Goal: Information Seeking & Learning: Compare options

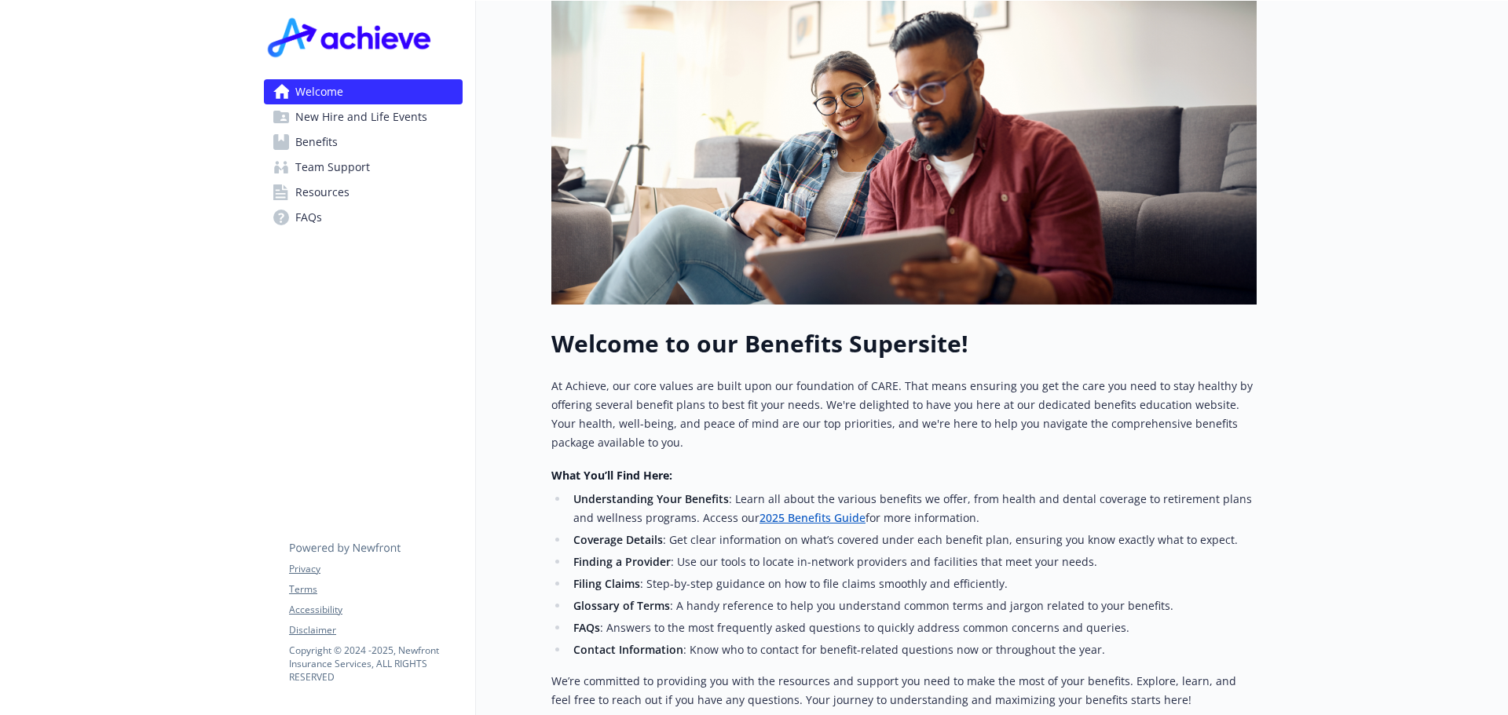
scroll to position [25, 0]
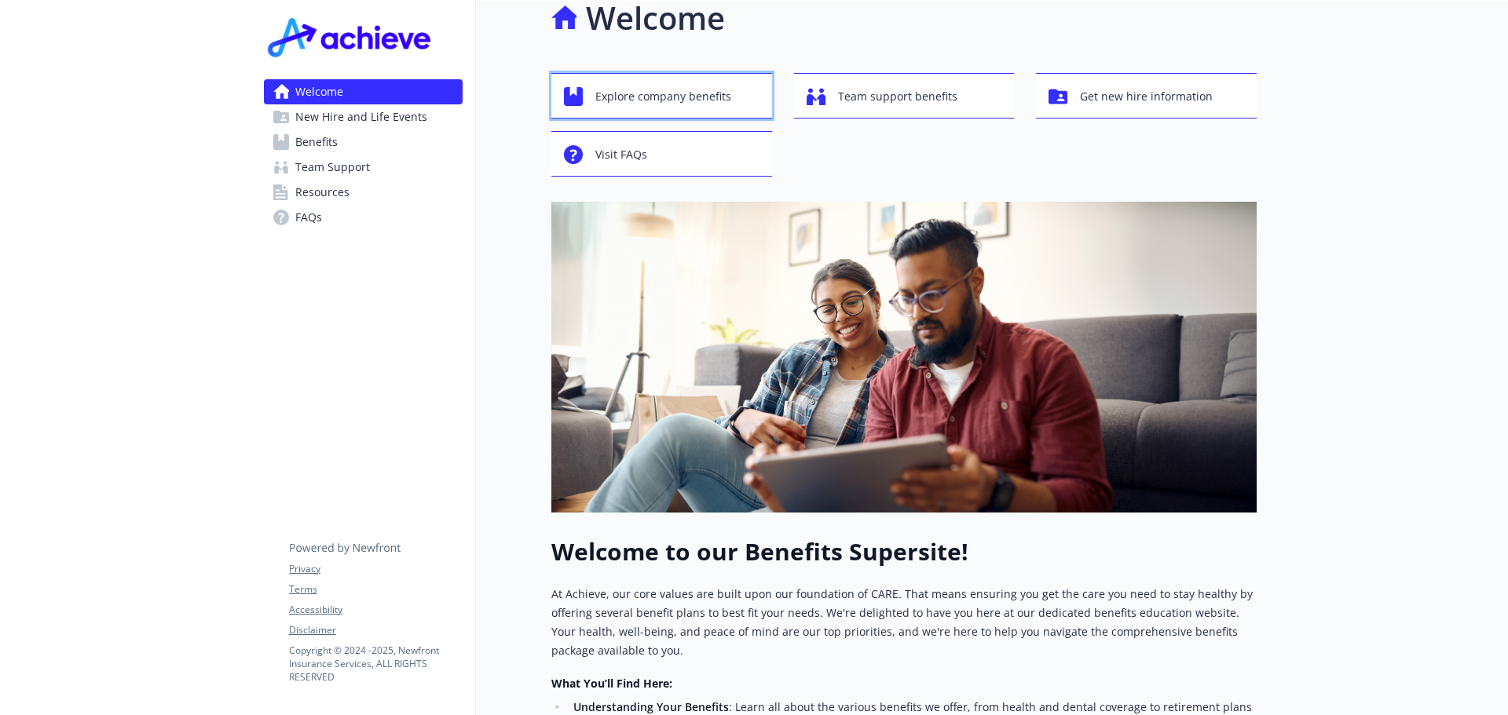
click at [696, 82] on span "Explore company benefits" at bounding box center [663, 97] width 136 height 30
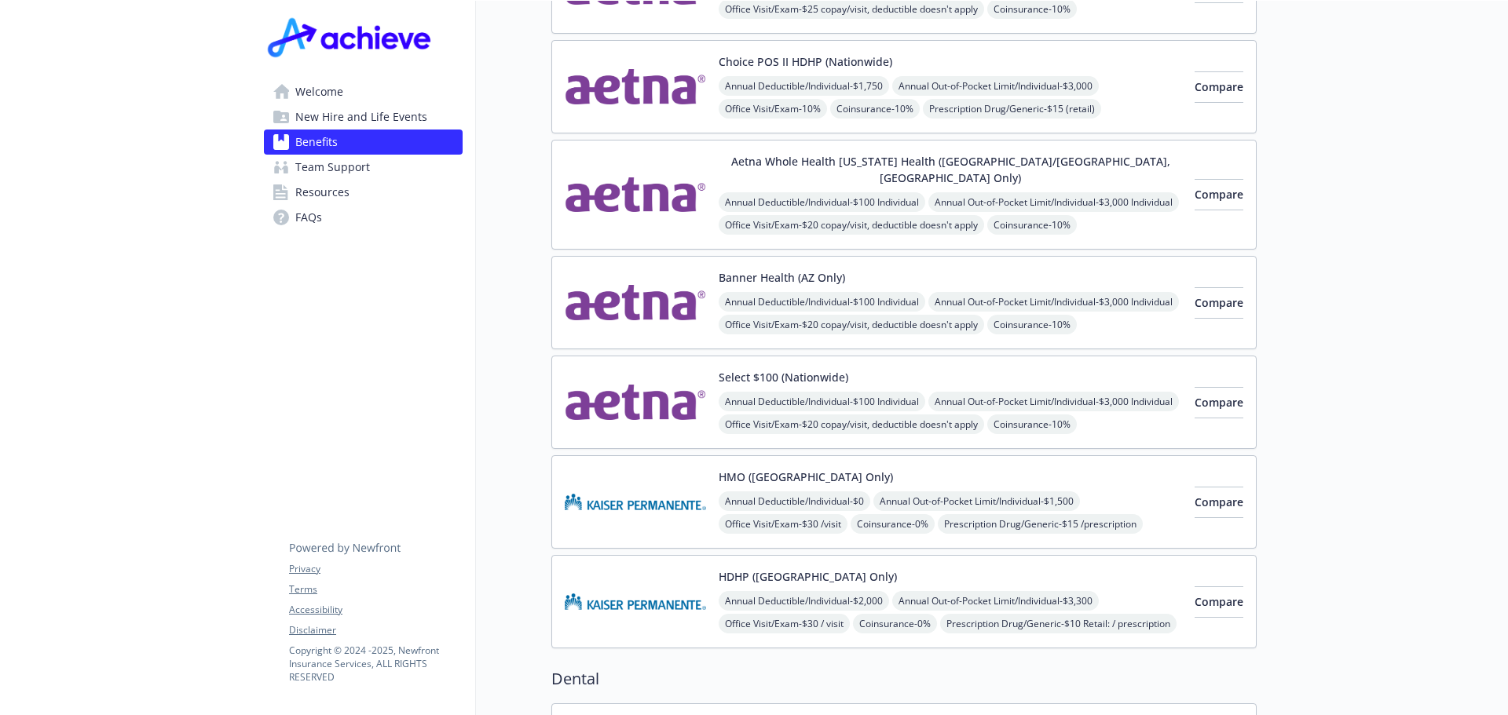
scroll to position [25, 0]
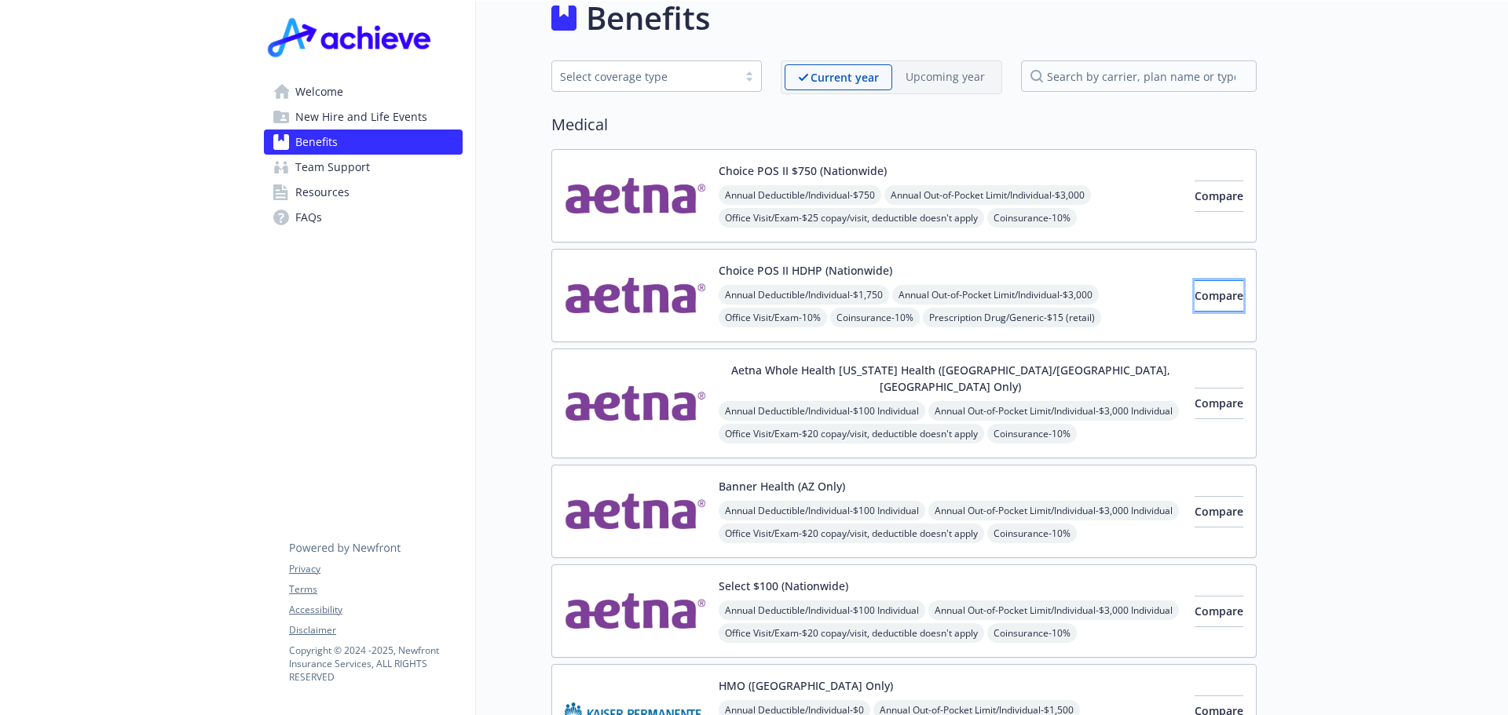
click at [1218, 297] on button "Compare" at bounding box center [1218, 295] width 49 height 31
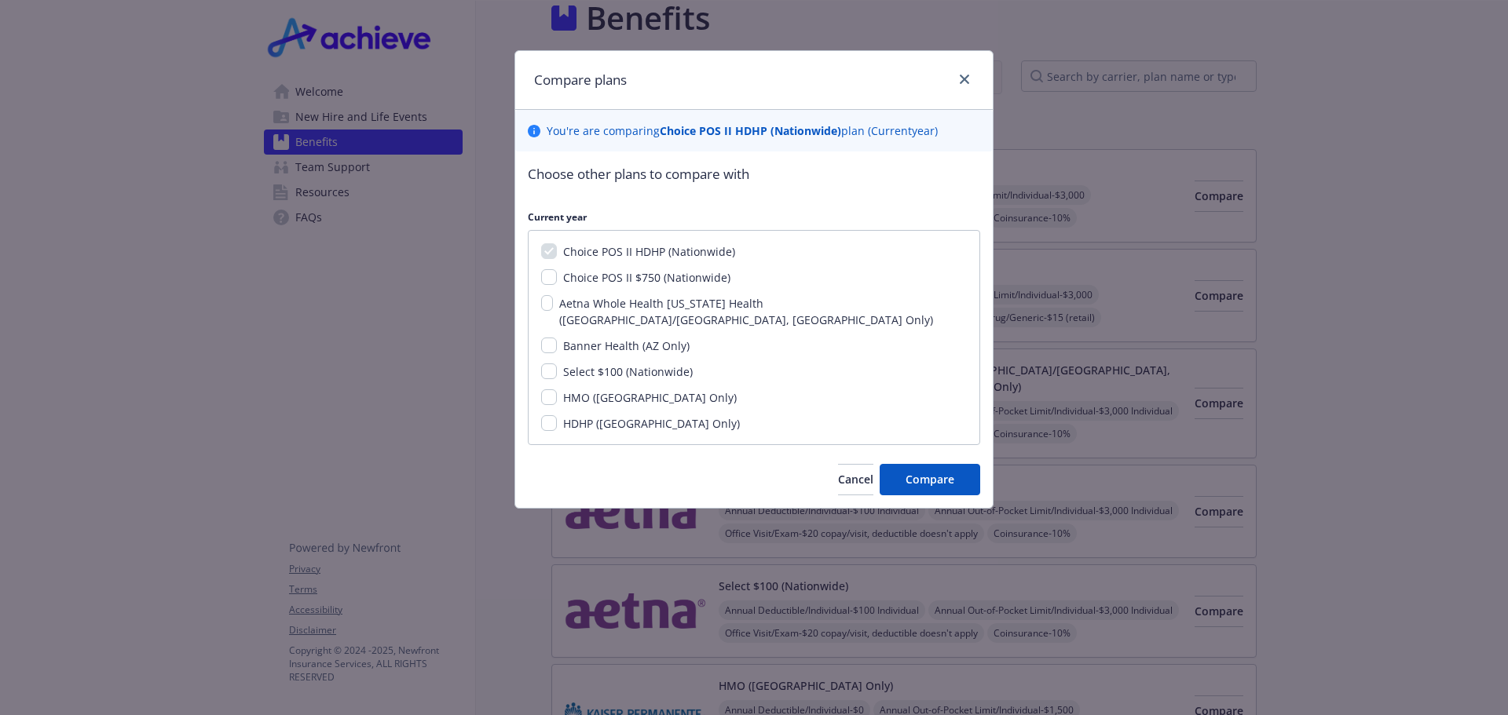
click at [594, 278] on span "Choice POS II $750 (Nationwide)" at bounding box center [646, 277] width 167 height 15
click at [557, 278] on input "Choice POS II $750 (Nationwide)" at bounding box center [549, 277] width 16 height 16
checkbox input "true"
click at [619, 338] on span "Banner Health (AZ Only)" at bounding box center [626, 345] width 126 height 15
click at [557, 338] on input "Banner Health (AZ Only)" at bounding box center [549, 346] width 16 height 16
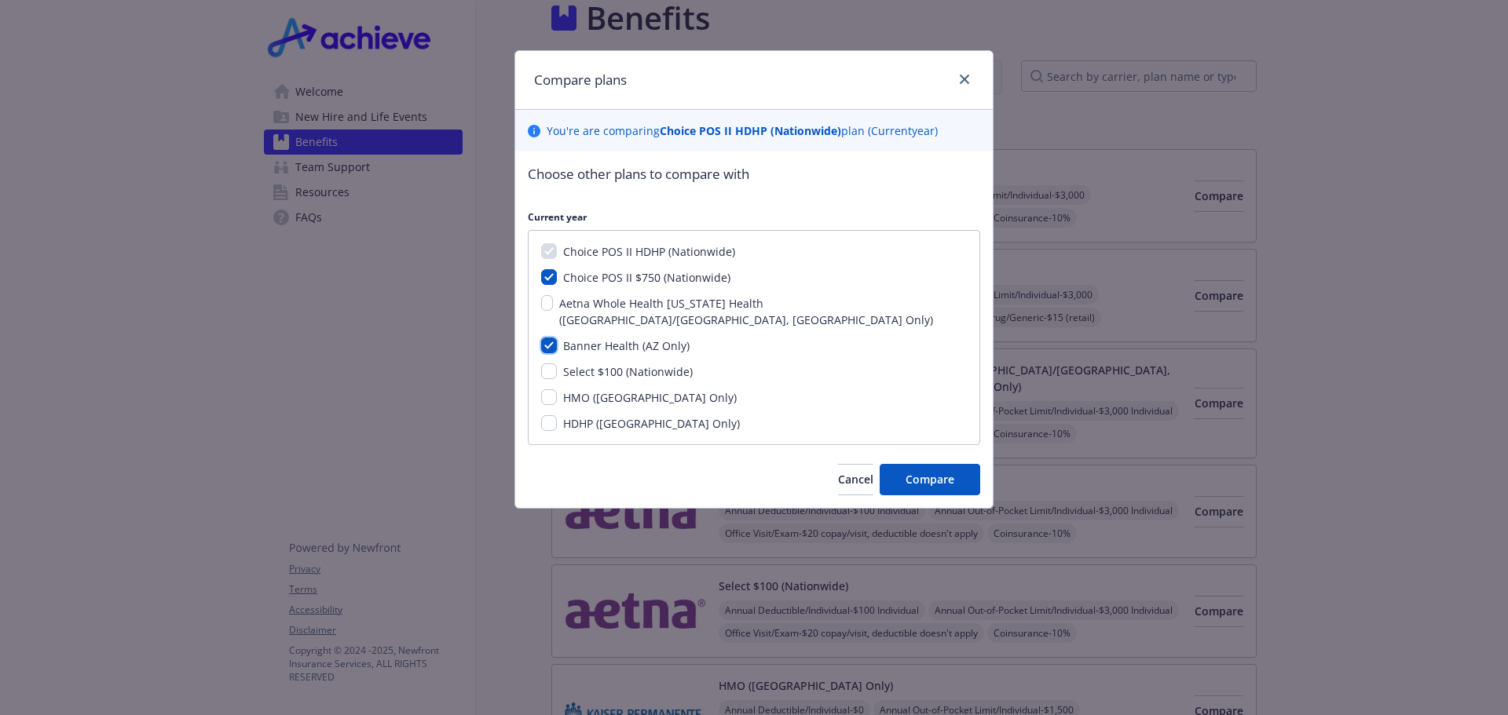
checkbox input "true"
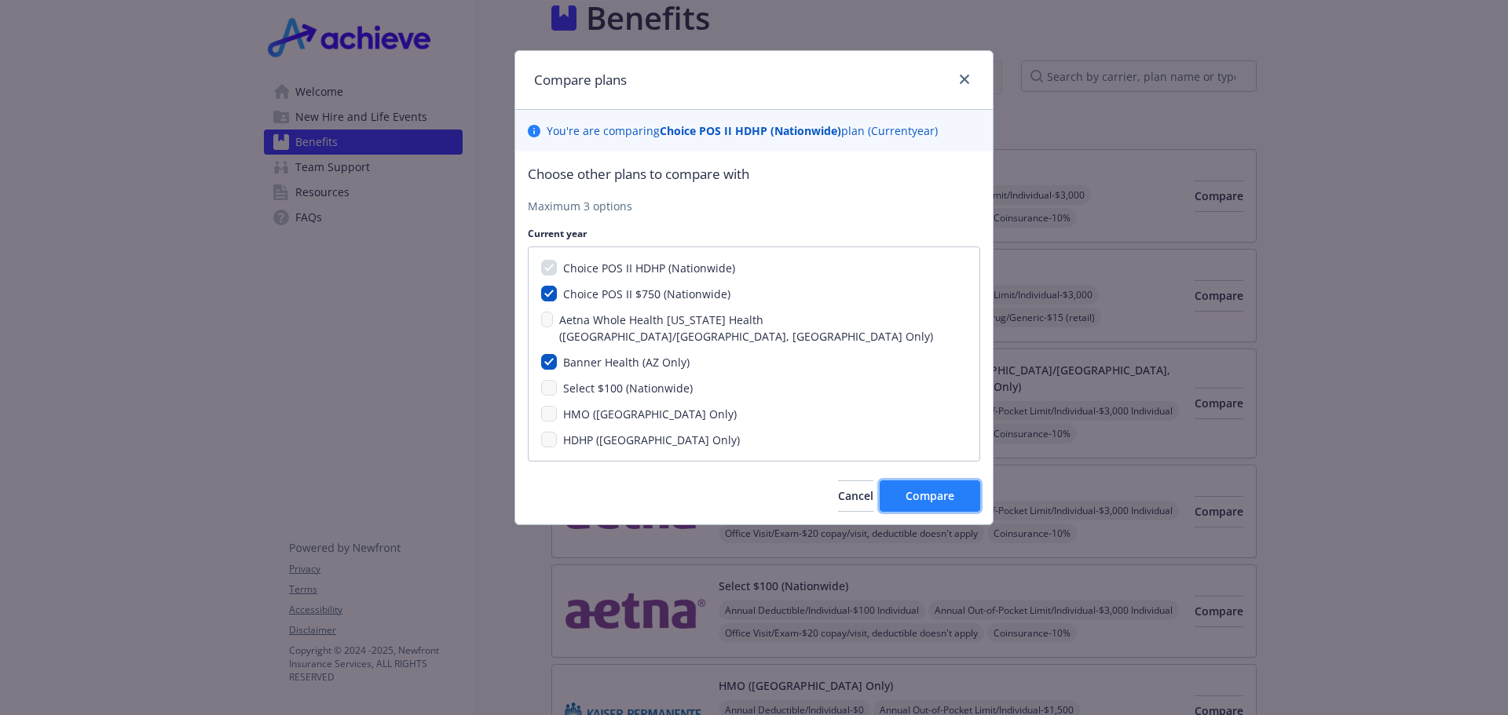
click at [923, 488] on span "Compare" at bounding box center [929, 495] width 49 height 15
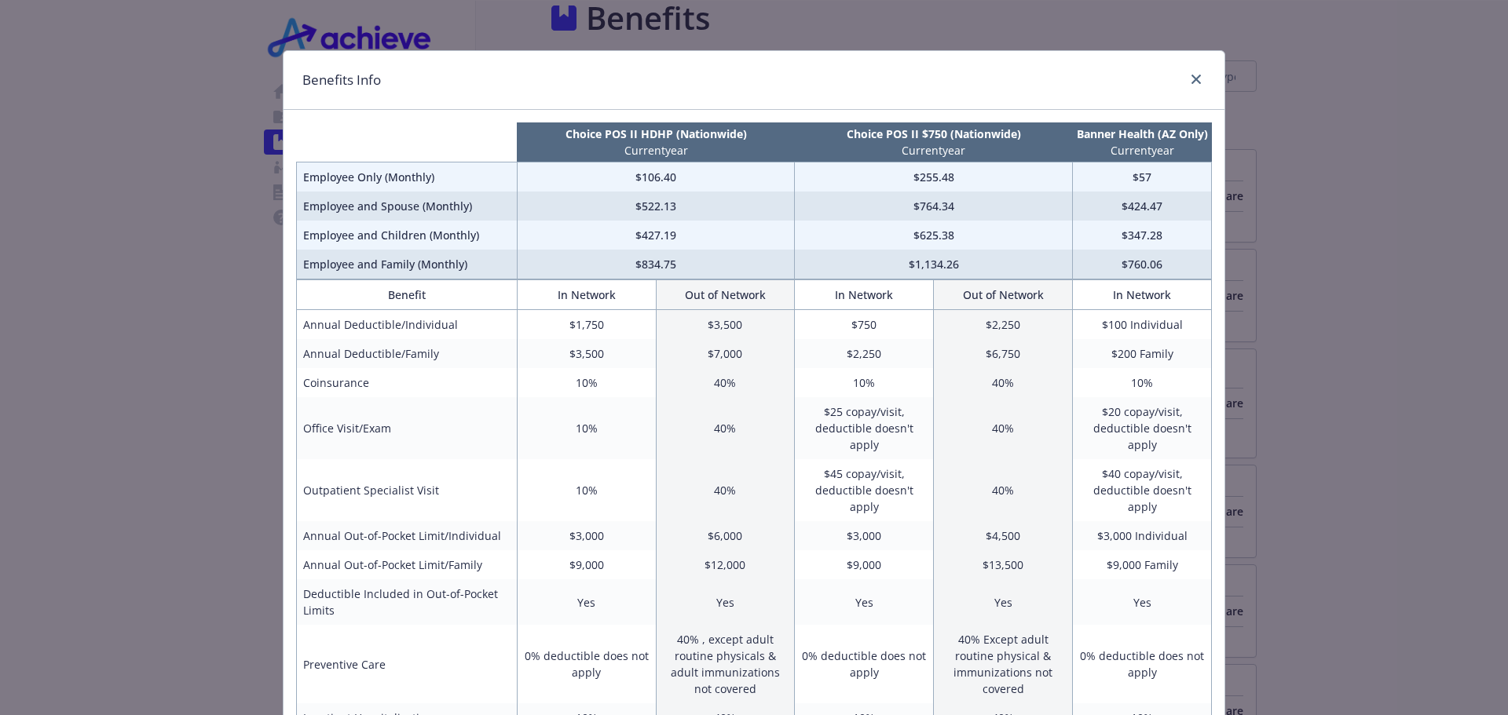
click at [211, 106] on div "Benefits Info Choice POS II HDHP (Nationwide) Current year Choice POS II $750 (…" at bounding box center [754, 357] width 1508 height 715
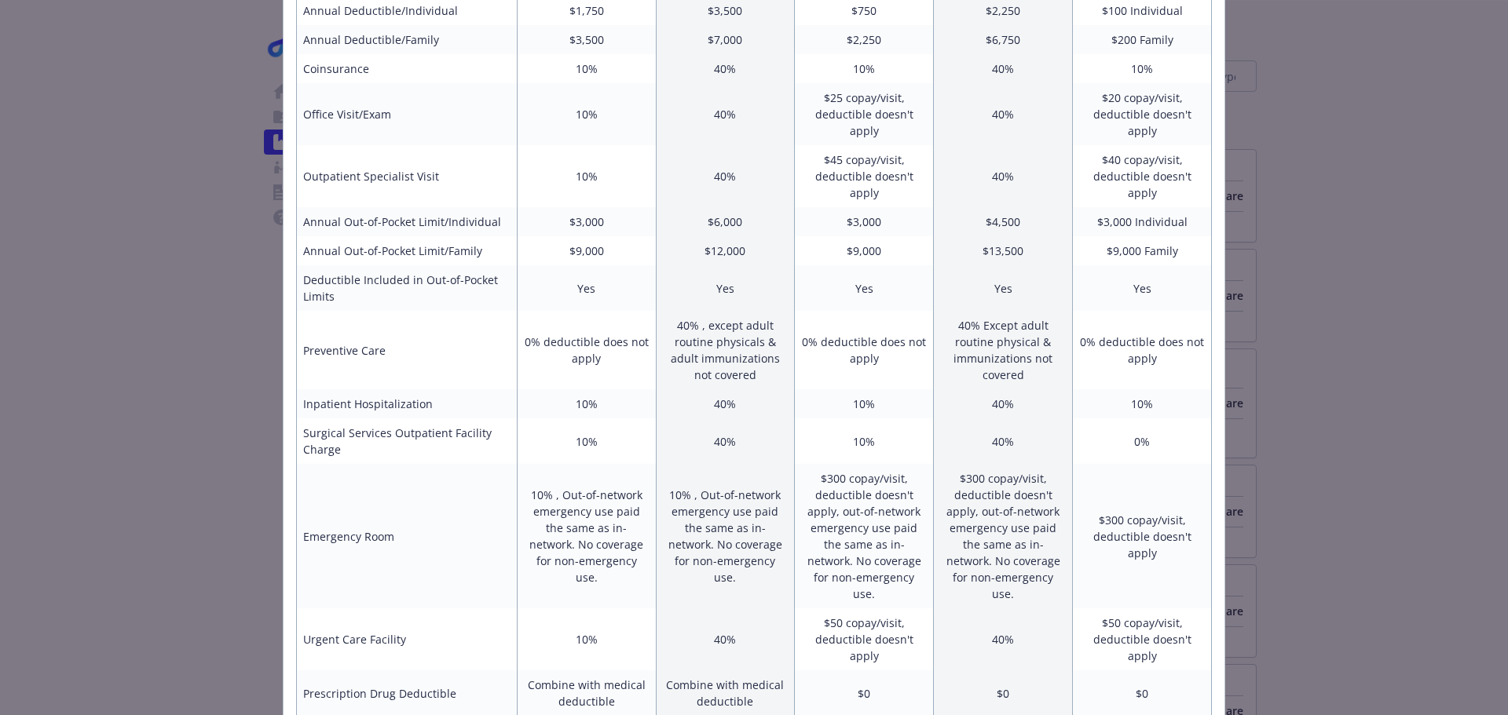
scroll to position [0, 0]
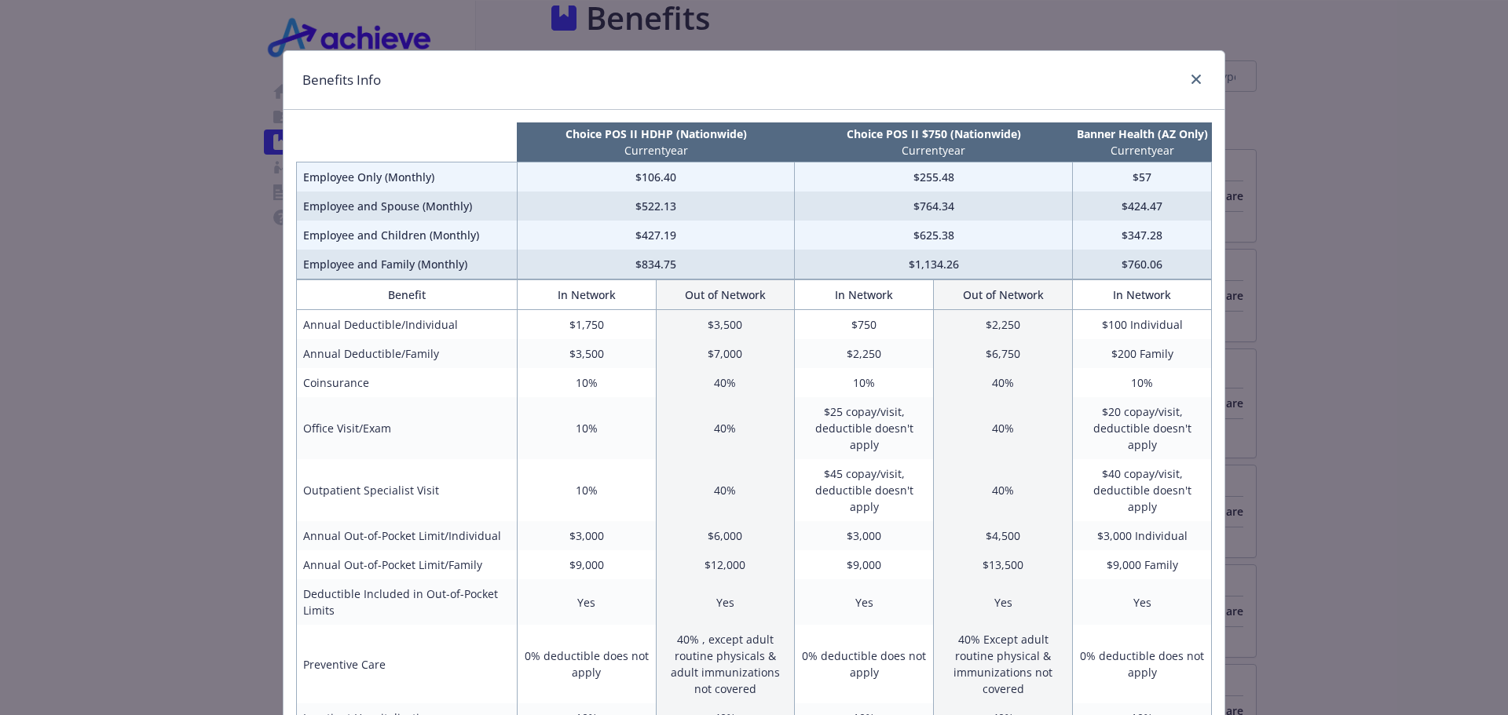
click at [1409, 150] on div "Benefits Info Choice POS II HDHP (Nationwide) Current year Choice POS II $750 (…" at bounding box center [754, 357] width 1508 height 715
click at [1191, 79] on icon "close" at bounding box center [1195, 79] width 9 height 9
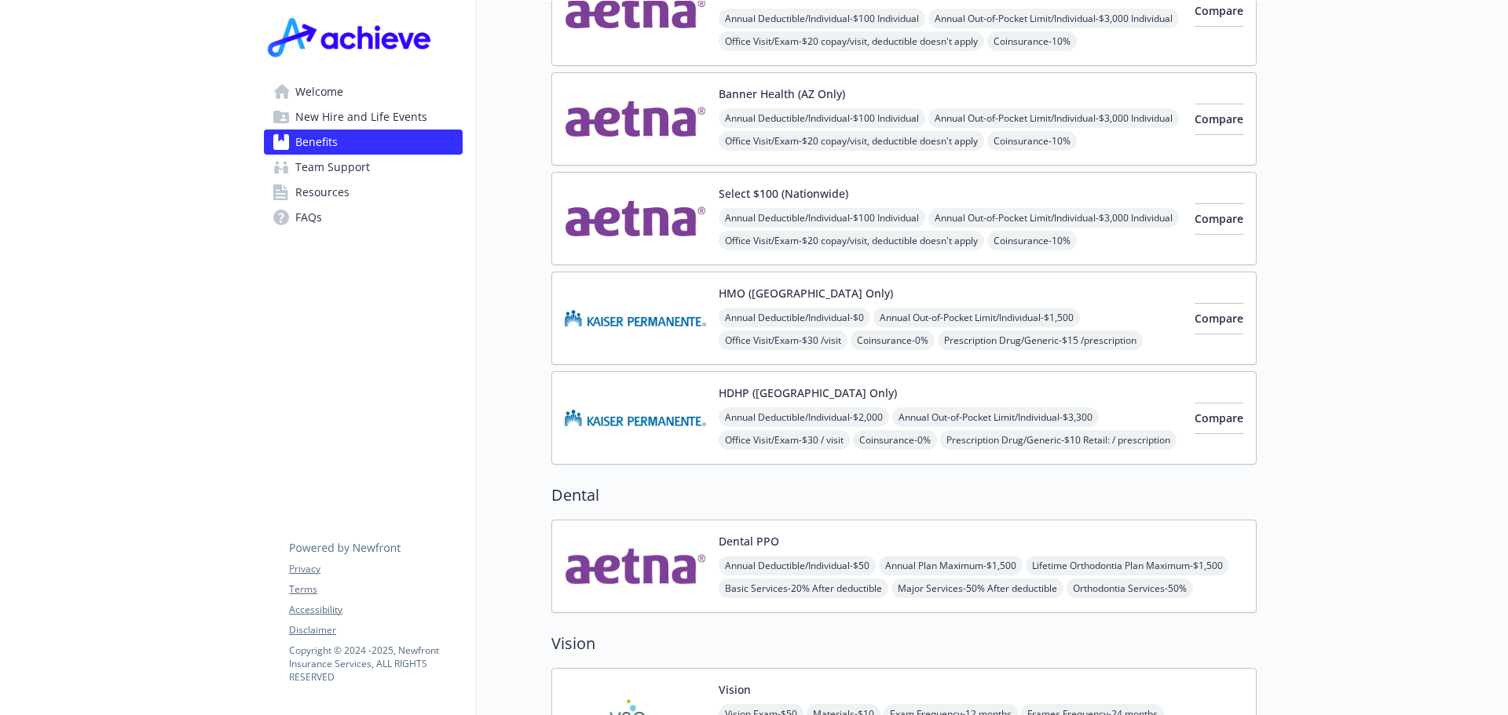
scroll to position [810, 0]
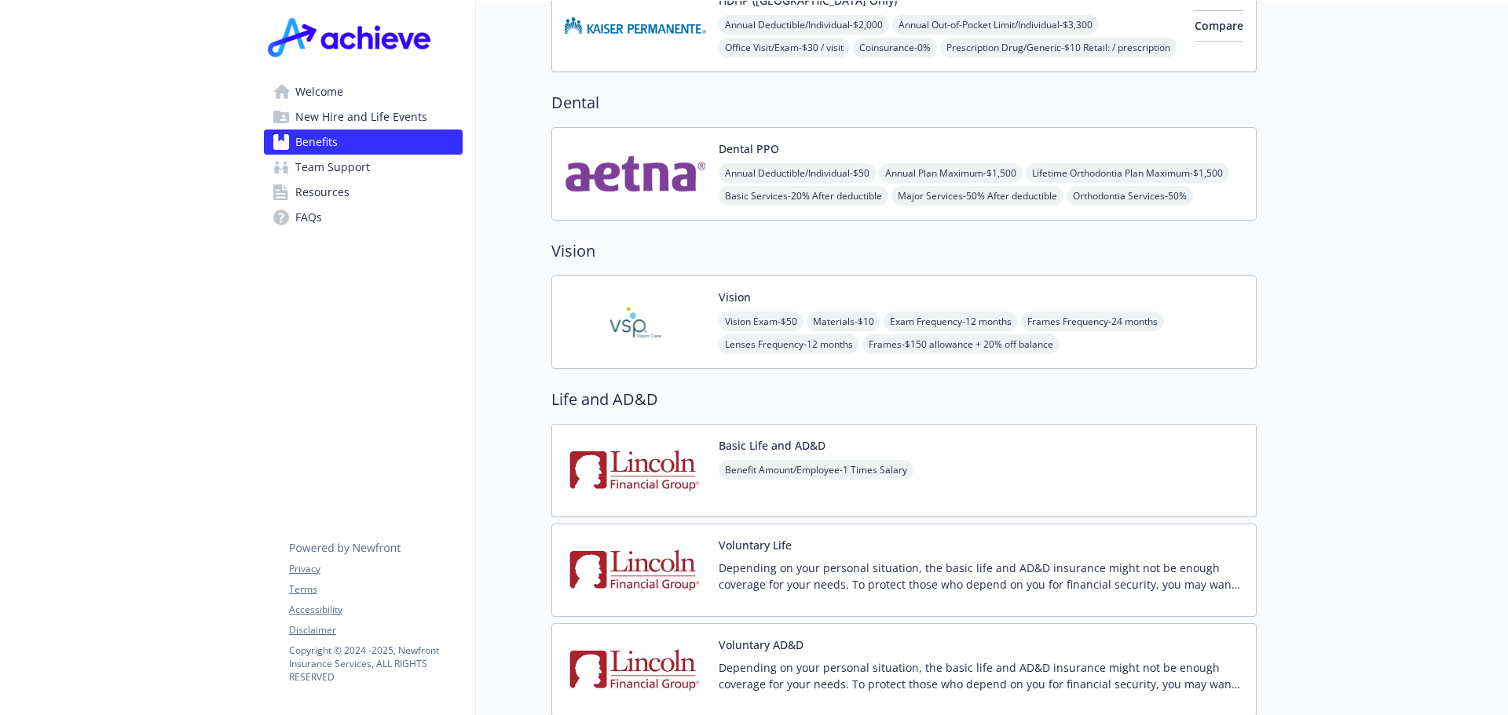
click at [641, 289] on img at bounding box center [635, 322] width 141 height 67
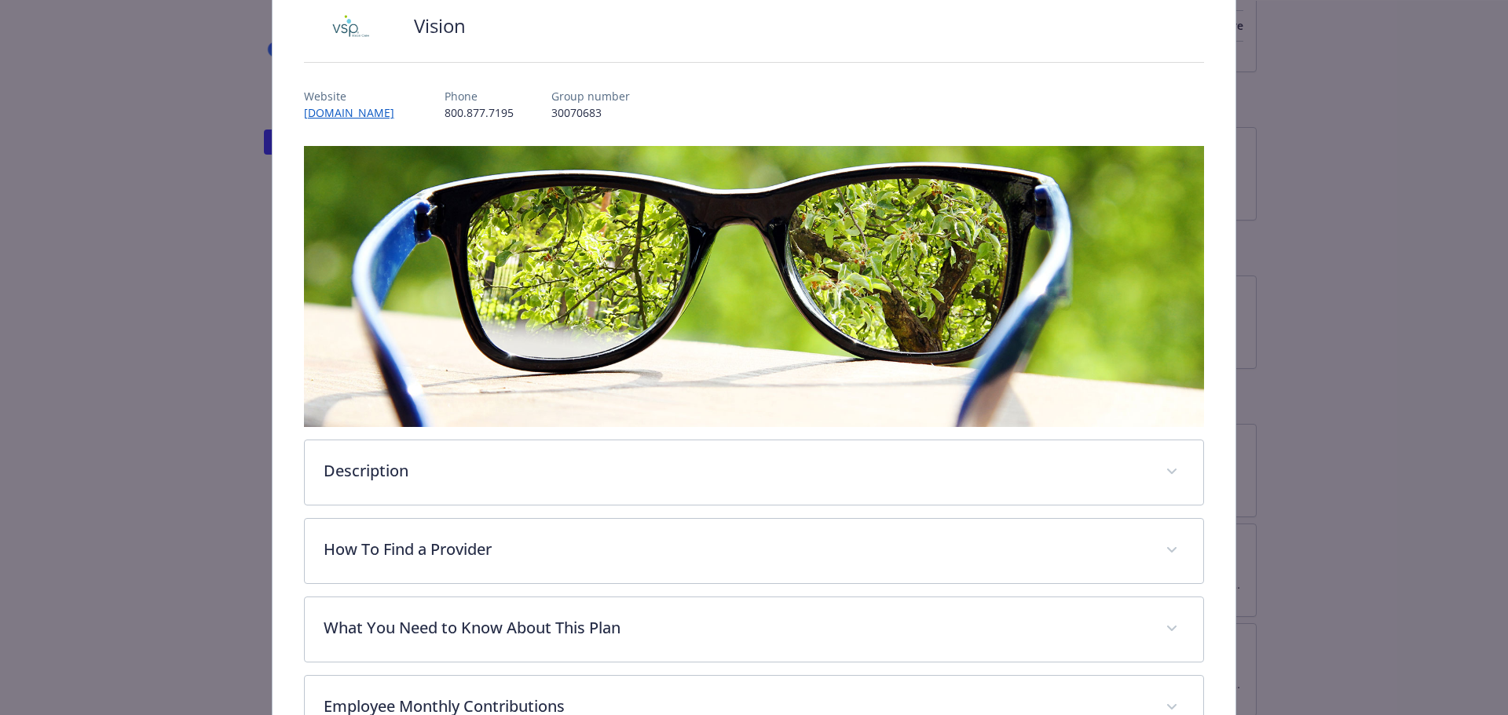
scroll to position [361, 0]
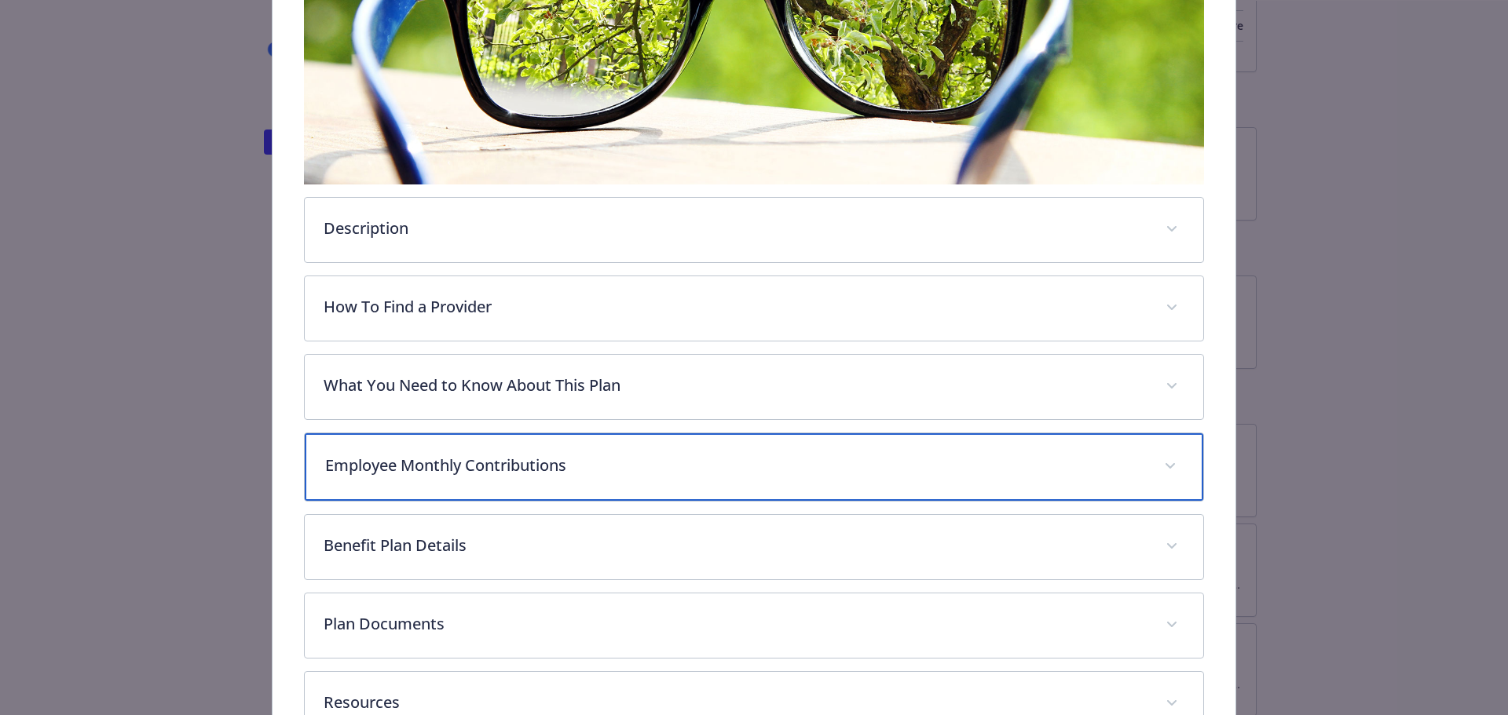
click at [573, 445] on div "Employee Monthly Contributions" at bounding box center [754, 467] width 899 height 68
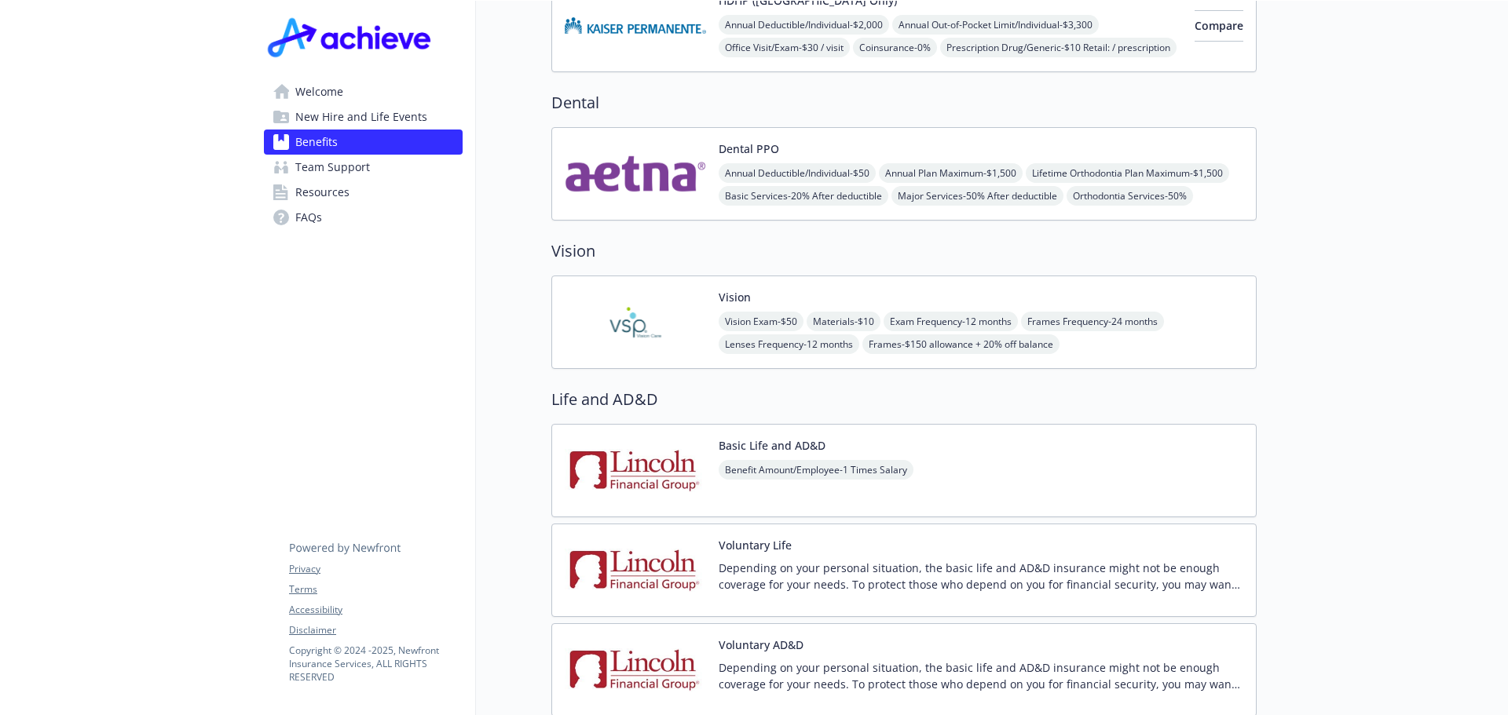
click at [634, 150] on img at bounding box center [635, 174] width 141 height 67
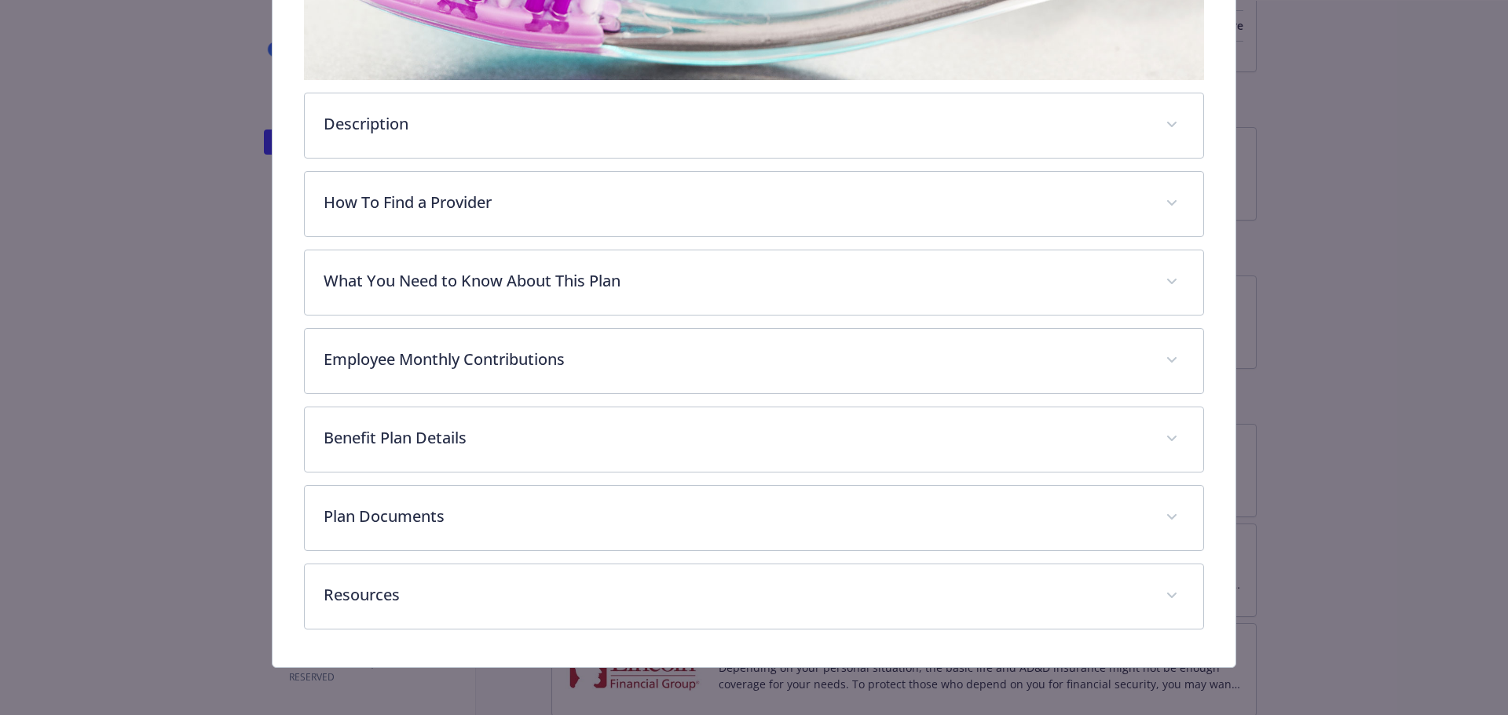
scroll to position [466, 0]
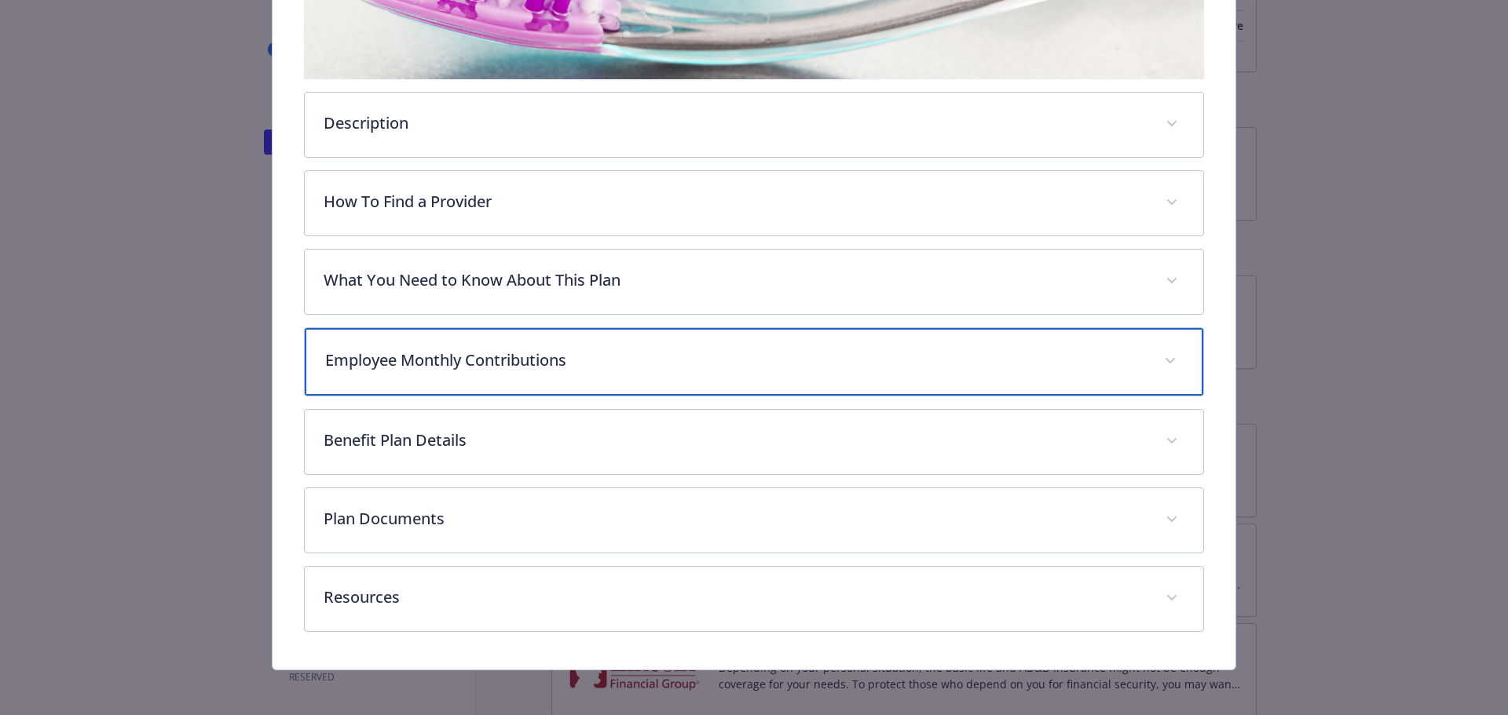
click at [434, 341] on div "Employee Monthly Contributions" at bounding box center [754, 362] width 899 height 68
